Goal: Task Accomplishment & Management: Use online tool/utility

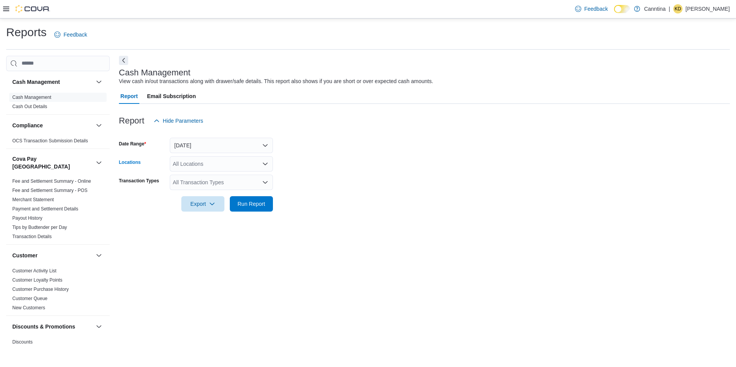
click at [202, 167] on div "All Locations" at bounding box center [221, 163] width 103 height 15
click at [194, 185] on span "725 Nelson Street" at bounding box center [235, 188] width 98 height 8
click at [404, 204] on form "Date Range Today Locations 725 Nelson Street Combo box. Selected. 725 Nelson St…" at bounding box center [424, 170] width 611 height 83
click at [243, 185] on div "All Transaction Types" at bounding box center [221, 182] width 103 height 15
click at [479, 230] on div "Cash Management View cash in/out transactions along with drawer/safe details. T…" at bounding box center [424, 201] width 611 height 291
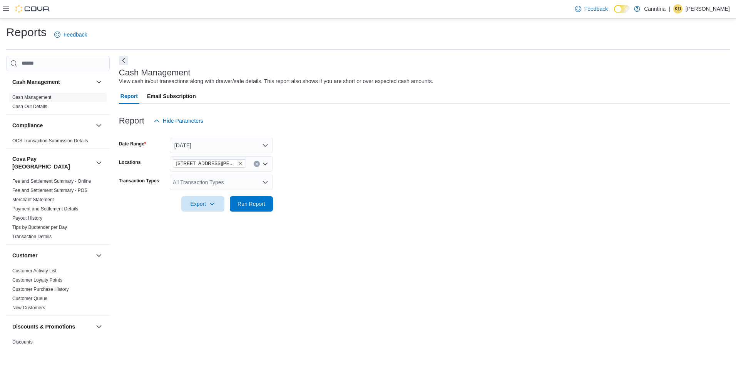
click at [249, 184] on div "All Transaction Types" at bounding box center [221, 182] width 103 height 15
click at [32, 26] on h1 "Reports" at bounding box center [26, 32] width 40 height 15
click at [216, 169] on div "All Locations" at bounding box center [221, 163] width 103 height 15
click at [214, 184] on span "725 Nelson Street" at bounding box center [235, 188] width 98 height 8
click at [427, 194] on div at bounding box center [424, 193] width 611 height 6
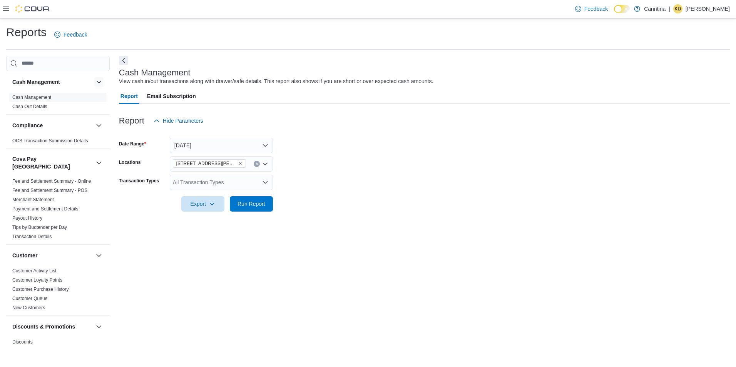
click at [94, 83] on button "button" at bounding box center [98, 81] width 9 height 9
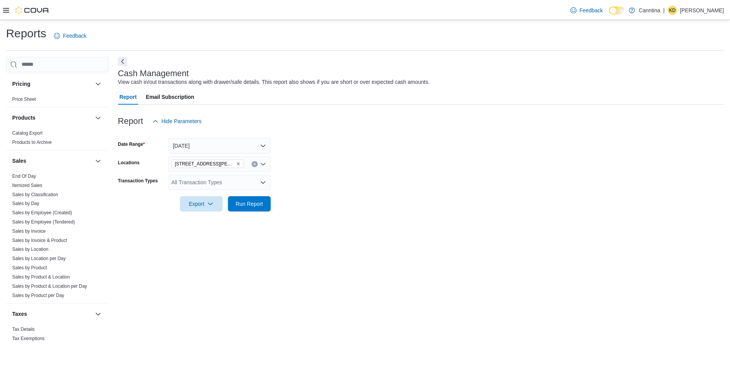
scroll to position [535, 0]
click at [23, 171] on link "End Of Day" at bounding box center [24, 173] width 24 height 5
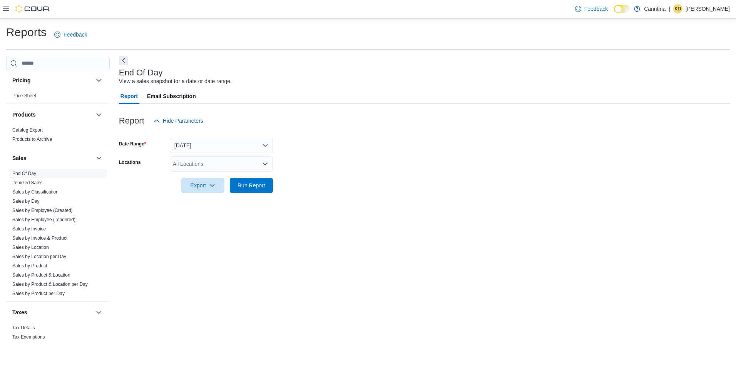
click at [201, 163] on div "All Locations" at bounding box center [221, 163] width 103 height 15
click at [199, 190] on span "725 Nelson Street" at bounding box center [235, 188] width 98 height 8
click at [425, 221] on div "End Of Day View a sales snapshot for a date or date range. Report Email Subscri…" at bounding box center [424, 201] width 611 height 291
click at [266, 189] on span "Run Report" at bounding box center [251, 185] width 34 height 15
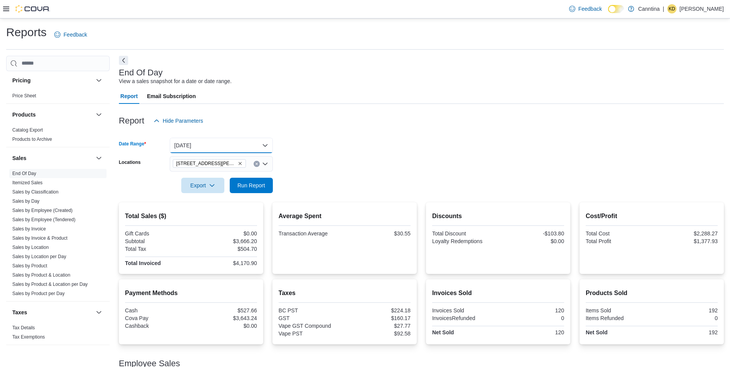
click at [241, 145] on button "[DATE]" at bounding box center [221, 145] width 103 height 15
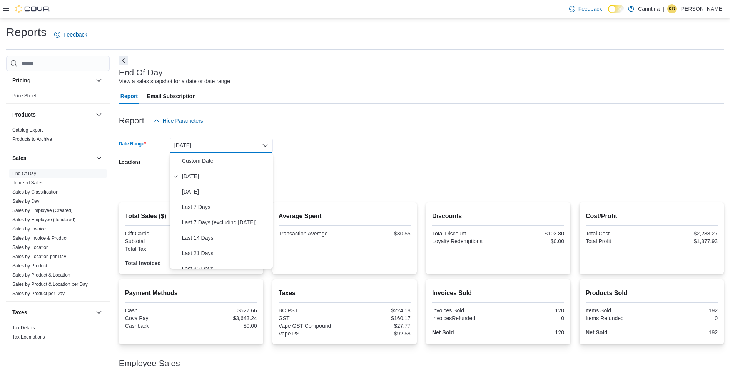
click at [361, 116] on div "Report Hide Parameters" at bounding box center [421, 120] width 605 height 15
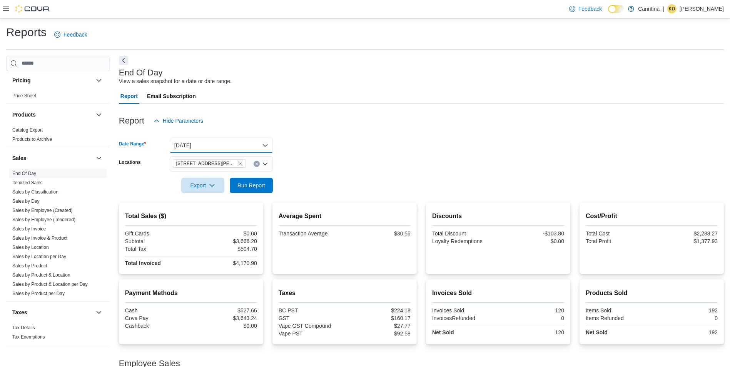
click at [225, 146] on button "[DATE]" at bounding box center [221, 145] width 103 height 15
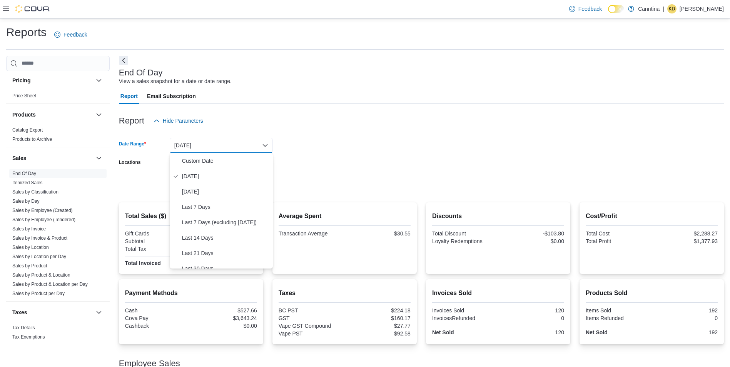
click at [353, 172] on div at bounding box center [421, 175] width 605 height 6
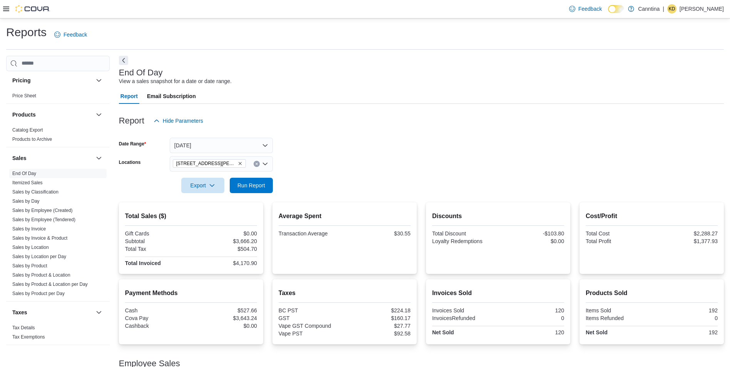
drag, startPoint x: 284, startPoint y: 268, endPoint x: 278, endPoint y: 274, distance: 8.4
click at [284, 268] on div "Average Spent Transaction Average $30.55" at bounding box center [345, 239] width 144 height 72
click at [259, 182] on span "Run Report" at bounding box center [252, 185] width 28 height 8
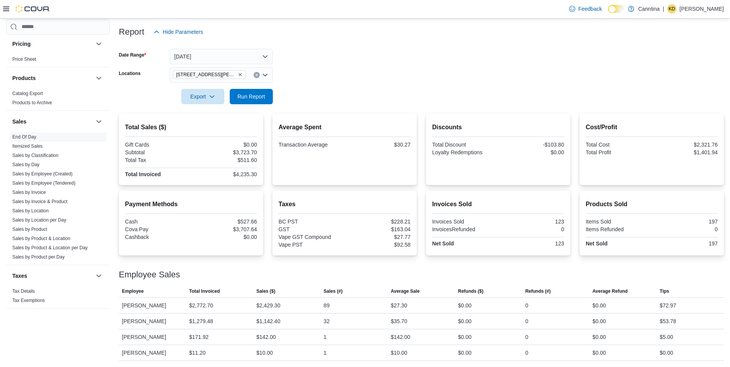
scroll to position [89, 0]
click at [269, 54] on button "[DATE]" at bounding box center [221, 56] width 103 height 15
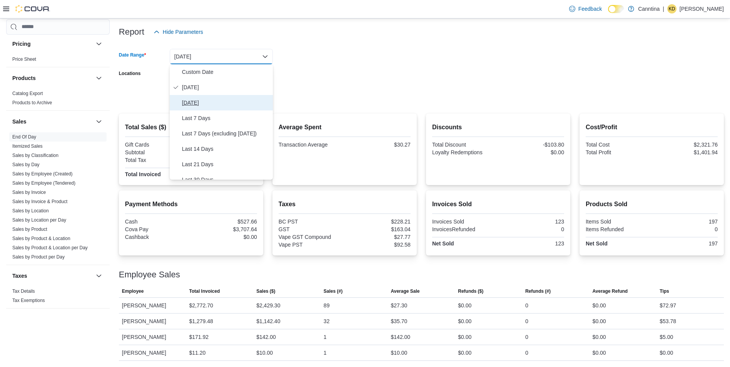
click at [196, 106] on span "Yesterday" at bounding box center [226, 102] width 88 height 9
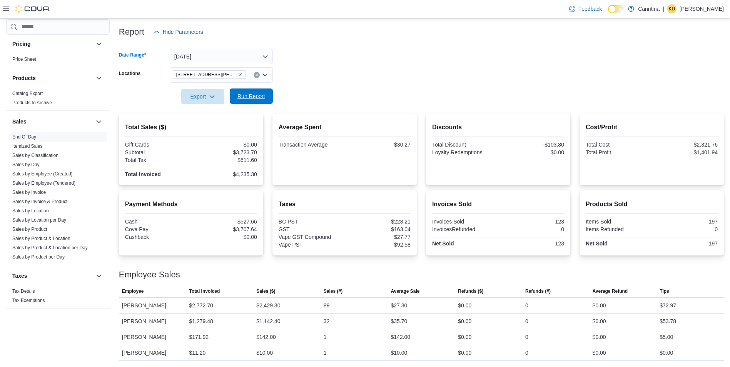
click at [247, 94] on span "Run Report" at bounding box center [252, 96] width 28 height 8
click at [217, 51] on button "Yesterday" at bounding box center [221, 56] width 103 height 15
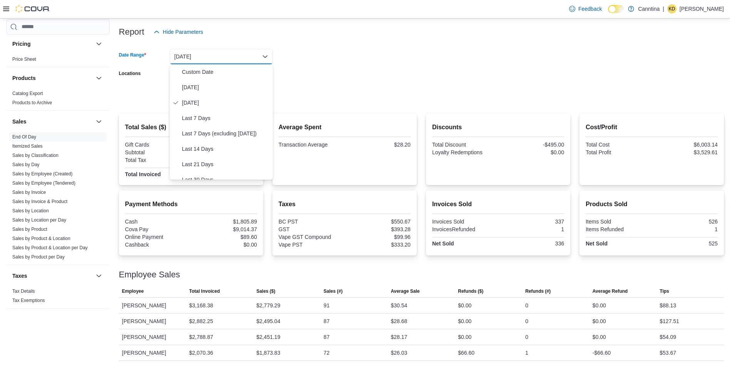
click at [429, 50] on form "Date Range Yesterday Locations 725 Nelson Street Export Run Report" at bounding box center [421, 72] width 605 height 65
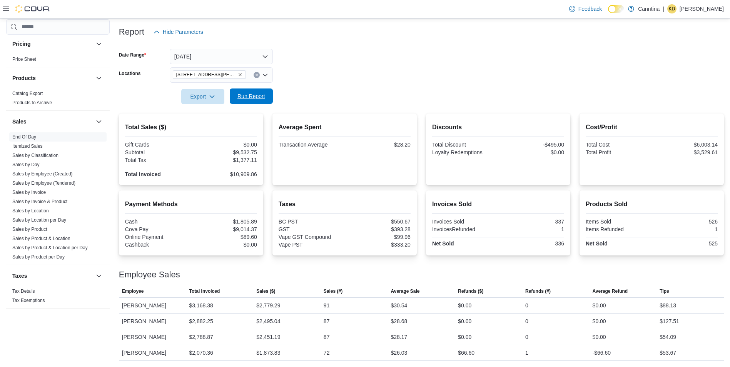
click at [243, 96] on span "Run Report" at bounding box center [252, 96] width 28 height 8
click at [262, 58] on button "Yesterday" at bounding box center [221, 56] width 103 height 15
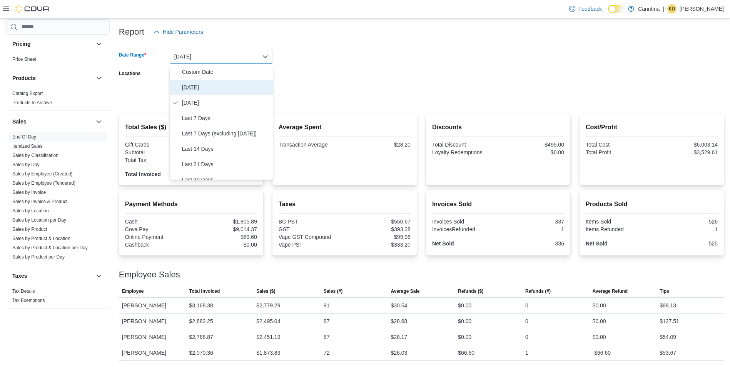
click at [203, 84] on span "[DATE]" at bounding box center [226, 87] width 88 height 9
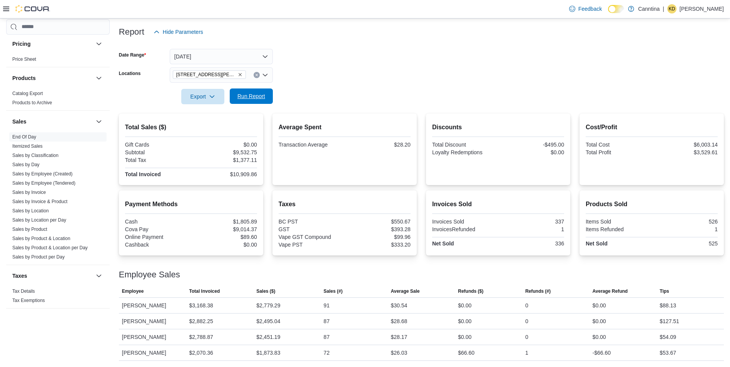
click at [260, 97] on span "Run Report" at bounding box center [252, 96] width 28 height 8
click at [256, 94] on span "Run Report" at bounding box center [252, 96] width 28 height 8
